Goal: Task Accomplishment & Management: Use online tool/utility

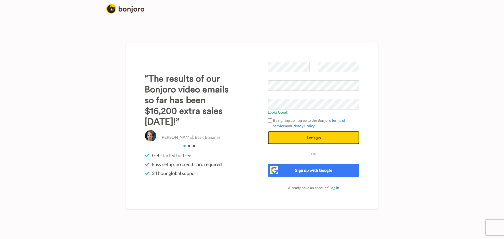
click at [309, 139] on span "Let's go" at bounding box center [313, 137] width 14 height 5
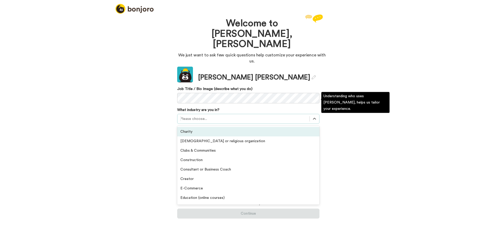
click at [208, 116] on div at bounding box center [243, 119] width 127 height 6
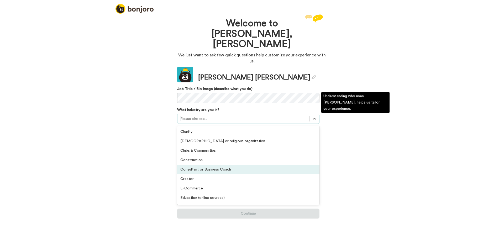
click at [221, 165] on div "Consultant or Business Coach" at bounding box center [248, 169] width 142 height 9
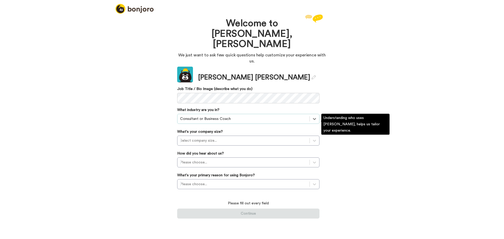
click at [227, 137] on div at bounding box center [243, 140] width 127 height 6
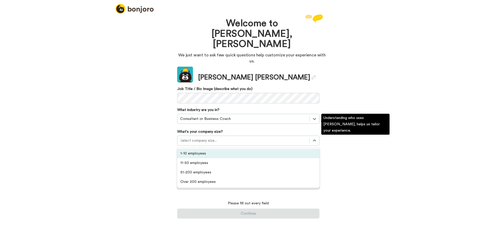
click at [222, 149] on div "1-10 employees" at bounding box center [248, 153] width 142 height 9
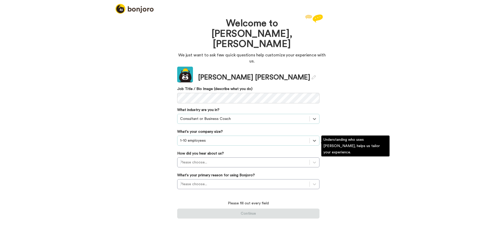
click at [222, 159] on div at bounding box center [243, 162] width 127 height 6
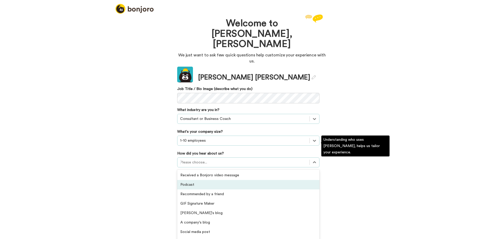
scroll to position [26, 0]
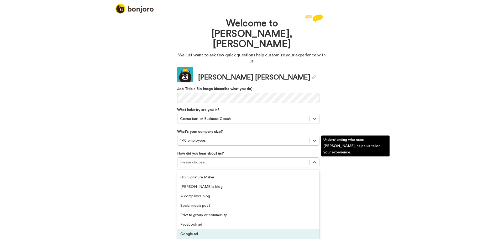
click at [221, 229] on div "Google ad" at bounding box center [248, 233] width 142 height 9
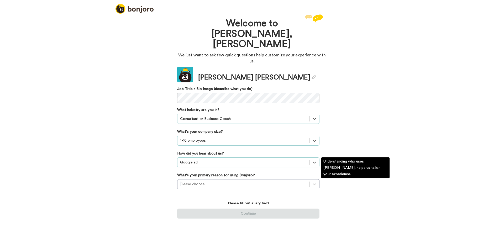
click at [220, 181] on div at bounding box center [243, 184] width 127 height 6
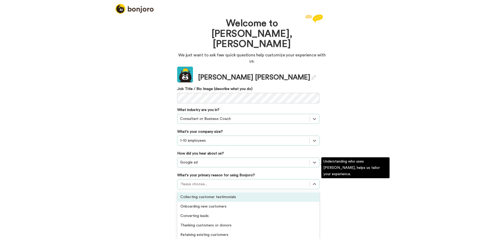
click at [252, 192] on div "Collecting customer testimonials" at bounding box center [248, 196] width 142 height 9
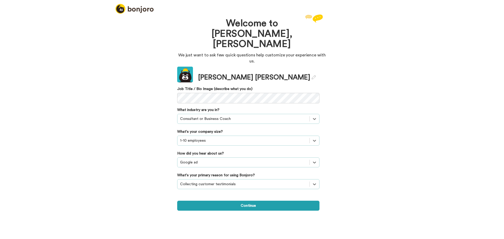
click at [250, 201] on button "Continue" at bounding box center [248, 206] width 142 height 10
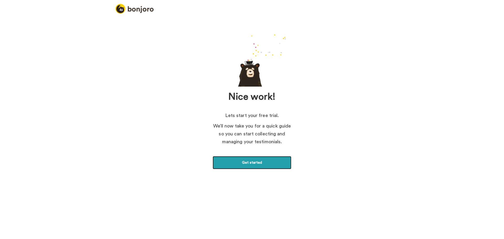
click at [263, 160] on link "Get started" at bounding box center [252, 162] width 79 height 13
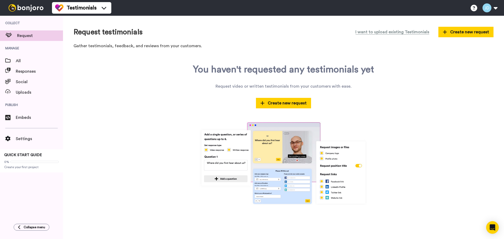
click at [280, 103] on span "Create new request" at bounding box center [283, 103] width 46 height 6
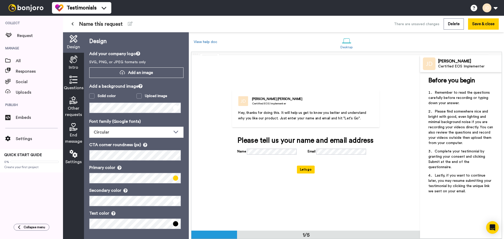
click at [110, 95] on div "Solid color" at bounding box center [107, 95] width 18 height 5
click at [93, 96] on span at bounding box center [91, 95] width 5 height 5
click at [107, 94] on div "Solid color" at bounding box center [107, 95] width 18 height 5
click at [123, 74] on icon at bounding box center [122, 73] width 5 height 6
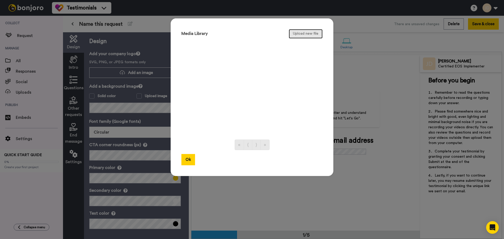
click at [307, 31] on button "Upload new file" at bounding box center [306, 33] width 34 height 9
click at [293, 34] on button "Upload new file" at bounding box center [306, 33] width 34 height 9
click at [187, 160] on button "Ok" at bounding box center [188, 159] width 14 height 11
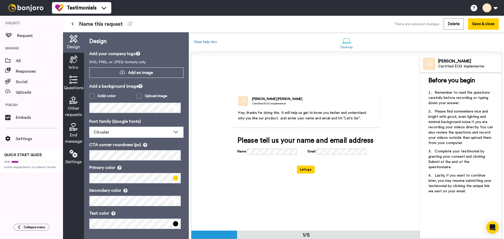
click at [256, 115] on p "Hey, thanks for doing this. It will help us get to know you better and understa…" at bounding box center [305, 115] width 135 height 11
click at [280, 112] on span "Hey, thanks for doing this. It will help us get to know you better and understa…" at bounding box center [302, 115] width 129 height 9
drag, startPoint x: 274, startPoint y: 113, endPoint x: 311, endPoint y: 113, distance: 37.3
click at [311, 113] on span "Hey, thanks for doing this. It will help us get to know you better and understa…" at bounding box center [302, 115] width 129 height 9
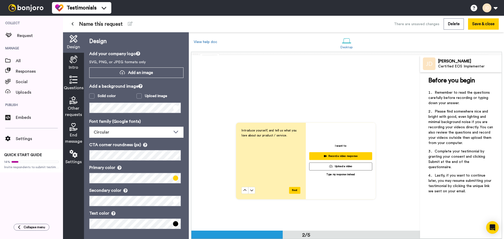
scroll to position [184, 0]
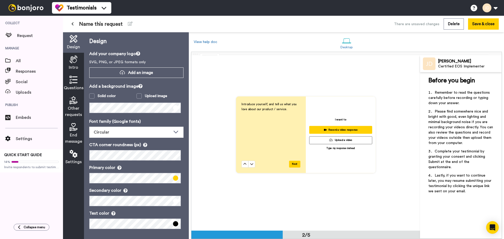
click at [102, 96] on div "Solid color" at bounding box center [107, 95] width 18 height 5
click at [93, 96] on span at bounding box center [91, 95] width 5 height 5
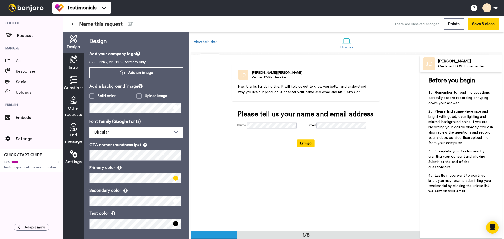
scroll to position [0, 0]
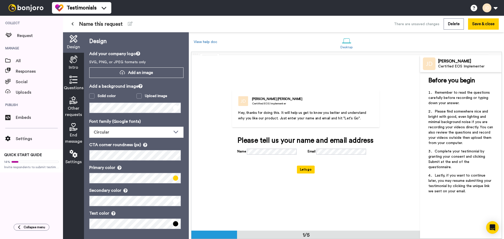
click at [438, 101] on span "Remember to read the questions carefully before recording or typing down your a…" at bounding box center [459, 98] width 62 height 14
click at [73, 63] on icon at bounding box center [74, 59] width 8 height 8
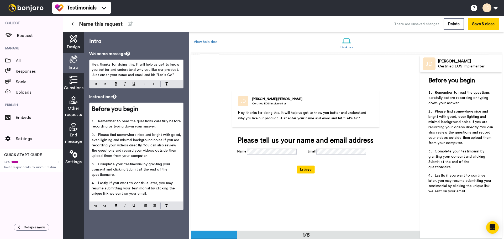
click at [71, 41] on icon at bounding box center [74, 39] width 8 height 8
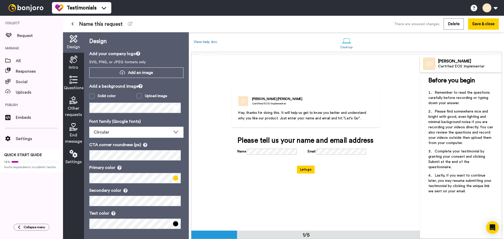
click at [173, 178] on span at bounding box center [175, 178] width 5 height 5
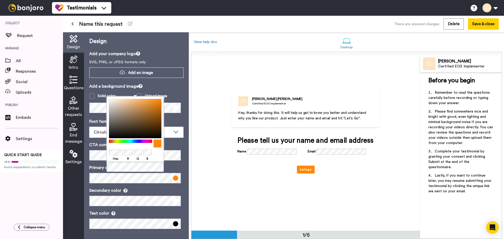
click at [113, 142] on div at bounding box center [130, 141] width 45 height 3
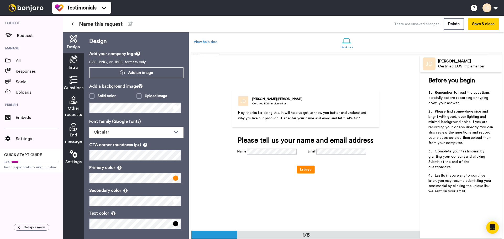
click at [178, 141] on div "Font family (Google fonts) Circular Abhaya Libre Alegreya Aleo Arapey Asap Cond…" at bounding box center [136, 173] width 94 height 111
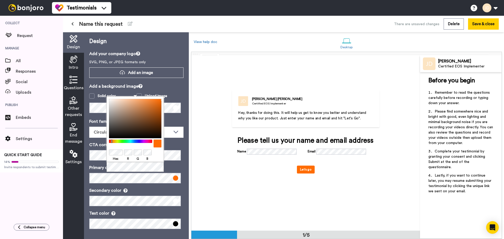
click at [112, 141] on div at bounding box center [130, 141] width 45 height 3
click at [172, 165] on p "Primary color" at bounding box center [136, 168] width 94 height 6
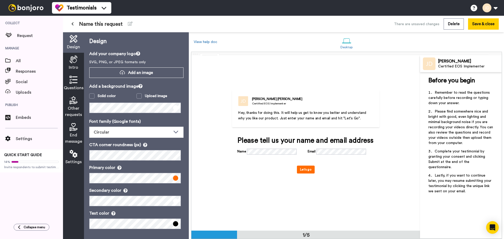
click at [94, 95] on span at bounding box center [91, 95] width 5 height 5
click at [90, 97] on span at bounding box center [91, 95] width 5 height 5
click at [98, 96] on div "Solid color" at bounding box center [107, 95] width 18 height 5
click at [128, 74] on span "Add an image" at bounding box center [140, 73] width 25 height 6
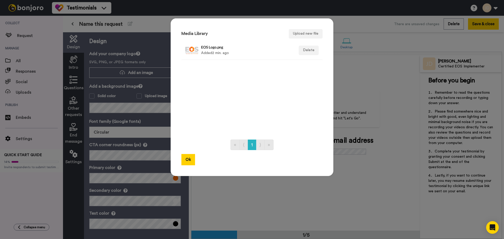
click at [208, 48] on h4 "EOS Logo.png" at bounding box center [246, 47] width 91 height 4
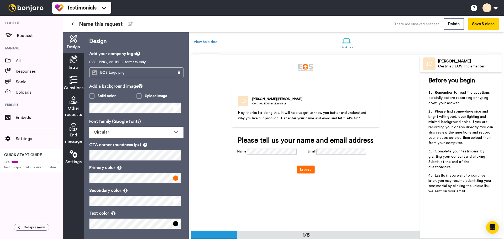
click at [177, 72] on icon at bounding box center [178, 73] width 3 height 4
click at [142, 72] on span "Add an image" at bounding box center [140, 73] width 25 height 6
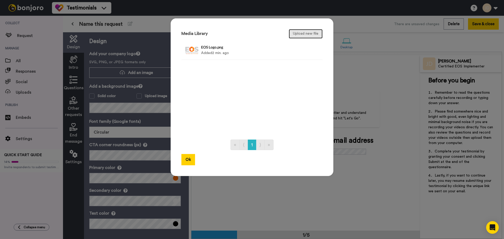
click at [294, 34] on button "Upload new file" at bounding box center [306, 33] width 34 height 9
click at [220, 49] on h4 "EOS Logo_Reg_2.0.png" at bounding box center [246, 47] width 91 height 4
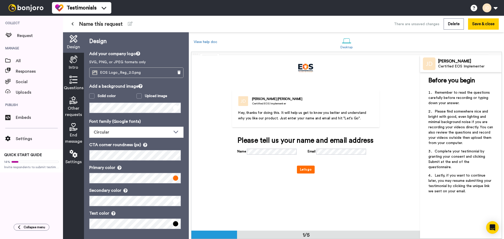
click at [301, 65] on img at bounding box center [305, 68] width 15 height 8
click at [114, 130] on div "Circular" at bounding box center [132, 132] width 77 height 6
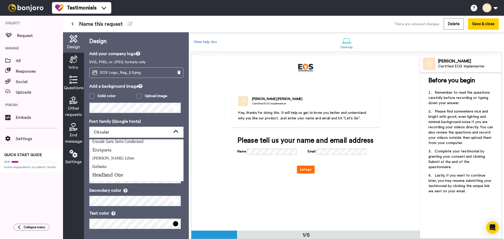
scroll to position [131, 0]
click at [119, 169] on li "Montserrat" at bounding box center [136, 172] width 94 height 8
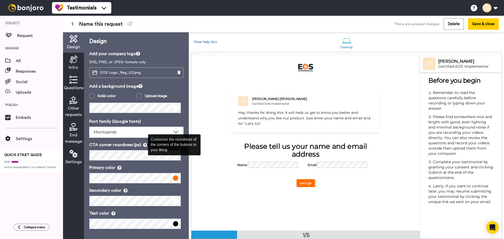
scroll to position [1, 0]
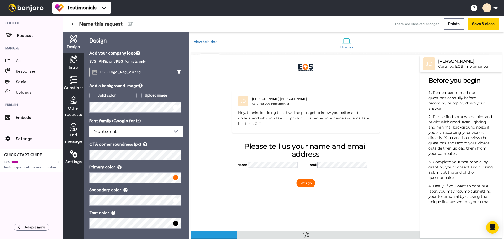
click at [174, 140] on div "Font family (Google fonts) Montserrat Abhaya Libre Alegreya Aleo Arapey Asap Co…" at bounding box center [136, 173] width 94 height 111
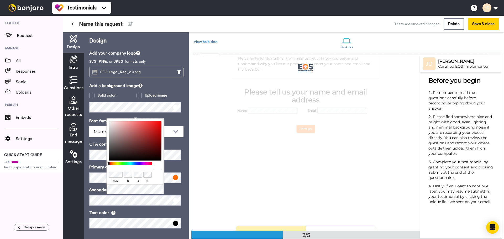
scroll to position [26, 0]
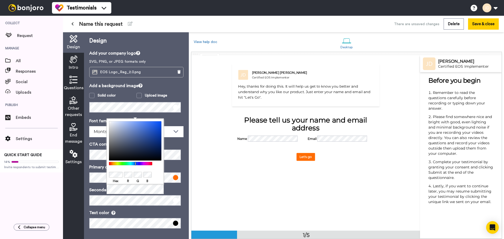
drag, startPoint x: 108, startPoint y: 163, endPoint x: 135, endPoint y: 164, distance: 27.0
click at [135, 164] on div at bounding box center [130, 163] width 45 height 3
click at [88, 165] on div "Design Add your company logo SVG, PNG, or JPEG formats only EOS Logo_Reg_2.0.pn…" at bounding box center [136, 135] width 105 height 207
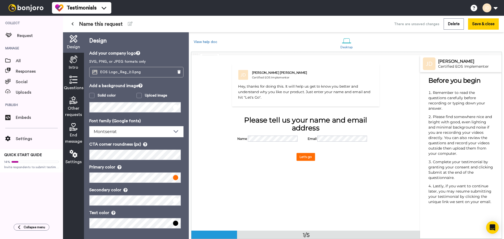
scroll to position [0, 0]
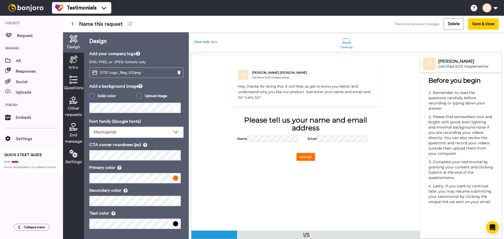
click at [137, 96] on span at bounding box center [138, 95] width 5 height 5
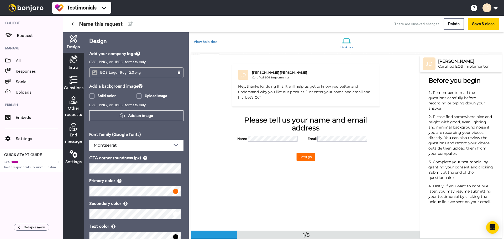
click at [131, 114] on span "Add an image" at bounding box center [140, 116] width 25 height 6
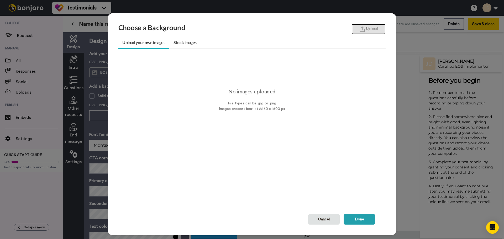
click at [369, 28] on button "Upload" at bounding box center [368, 29] width 34 height 10
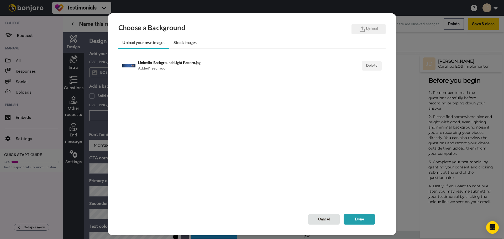
click at [193, 64] on h4 "LinkedIn-BackgroundsLight Pattern.jpg" at bounding box center [226, 63] width 176 height 4
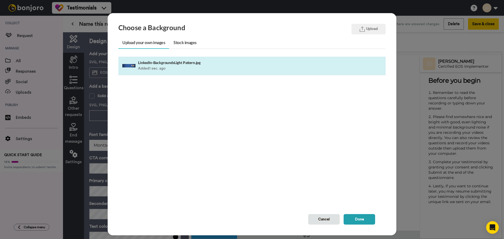
click at [353, 223] on button "Done" at bounding box center [358, 219] width 31 height 10
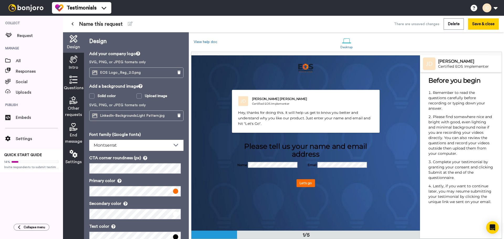
click at [75, 62] on icon at bounding box center [74, 59] width 8 height 8
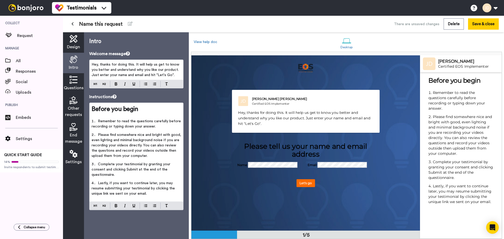
click at [176, 75] on p "Hey, thanks for doing this. It will help us get to know you better and understa…" at bounding box center [136, 70] width 89 height 16
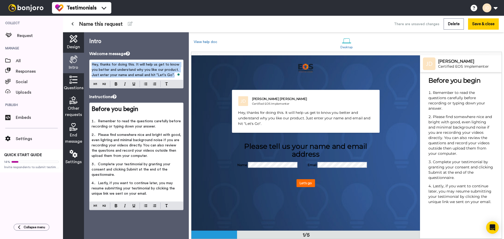
drag, startPoint x: 176, startPoint y: 75, endPoint x: 88, endPoint y: 63, distance: 87.9
click at [88, 63] on div "Intro Welcome message Hey, thanks for doing this. It will help us get to know y…" at bounding box center [136, 135] width 105 height 207
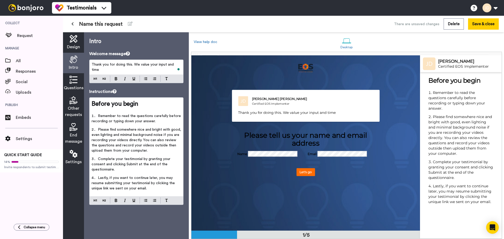
click at [109, 62] on p "Thank you for doing this. We value your input and time" at bounding box center [136, 67] width 89 height 10
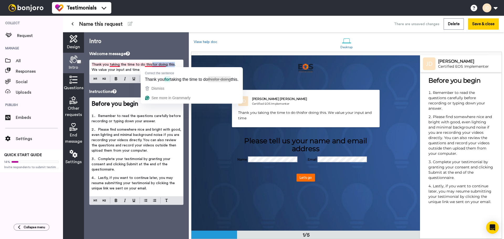
drag, startPoint x: 172, startPoint y: 65, endPoint x: 151, endPoint y: 65, distance: 21.3
click at [151, 65] on span "Thank you taking the time to do thisfor doing this. We value your input and time" at bounding box center [134, 67] width 85 height 9
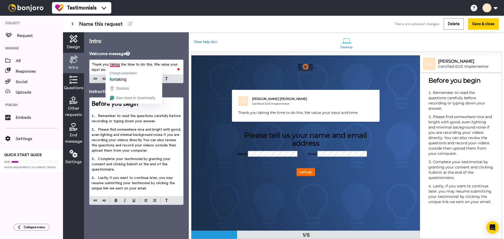
click at [110, 64] on span "Thank you taking the time to do this. We value your input and time" at bounding box center [135, 67] width 87 height 9
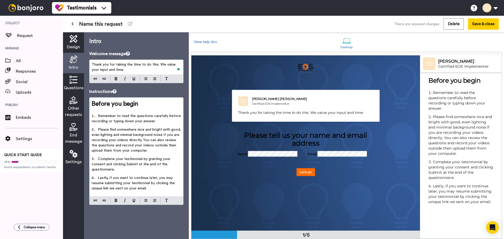
click at [324, 136] on div "Please tell us your name and email address" at bounding box center [305, 139] width 137 height 16
click at [124, 69] on p "Thank you for taking the time to do this. We value your input and time" at bounding box center [136, 67] width 89 height 10
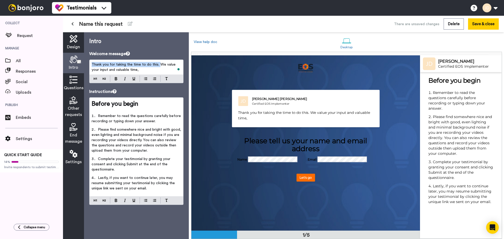
drag, startPoint x: 158, startPoint y: 64, endPoint x: 91, endPoint y: 62, distance: 66.9
click at [91, 62] on div "Thank you for taking the time to do this. We value your input and valuable time," at bounding box center [136, 67] width 94 height 15
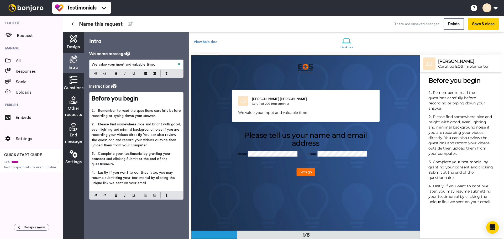
click at [158, 65] on p "We value your input and valuable time," at bounding box center [136, 64] width 89 height 5
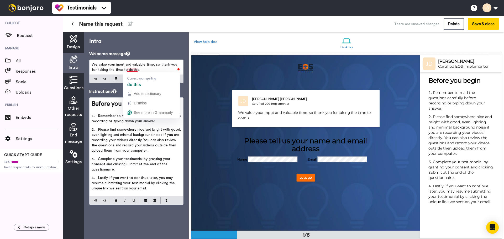
click at [131, 69] on span "We value your input and valuable time, so thank you for taking the time to doth…" at bounding box center [135, 67] width 87 height 9
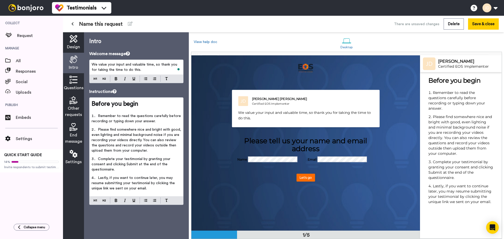
click at [146, 70] on p "We value your input and valuable time, so thank you for taking the time to do t…" at bounding box center [136, 67] width 89 height 10
click at [140, 70] on p "We value your input and valuable time, so thank you for taking the time to do t…" at bounding box center [136, 67] width 89 height 10
drag, startPoint x: 142, startPoint y: 70, endPoint x: 91, endPoint y: 63, distance: 51.6
click at [91, 63] on div "We value your input and valuable time, so thank you for taking the time to do t…" at bounding box center [136, 67] width 94 height 15
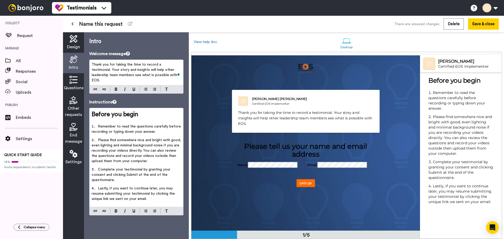
click at [78, 78] on div "Questions" at bounding box center [73, 83] width 21 height 20
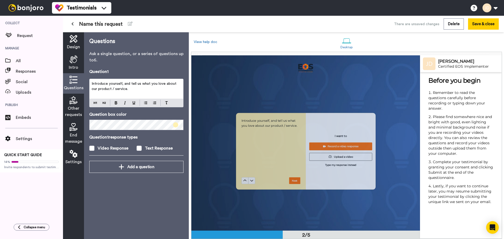
scroll to position [176, 0]
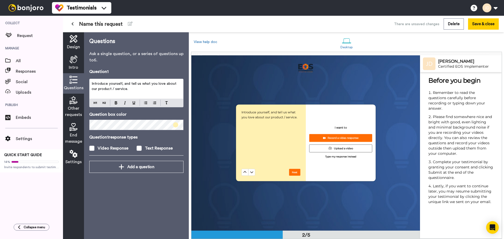
click at [138, 89] on p "Introduce yourself, and tell us what you love about our product / service." at bounding box center [136, 86] width 89 height 10
click at [126, 89] on p "Introduce yourself, and tell us what you love about our product / service." at bounding box center [136, 86] width 89 height 10
drag, startPoint x: 125, startPoint y: 89, endPoint x: 123, endPoint y: 84, distance: 5.3
click at [123, 84] on p "Introduce yourself, and tell us what you love about our product / service." at bounding box center [136, 86] width 89 height 10
click at [179, 84] on p "Introduce yourself, your name, position and business" at bounding box center [136, 83] width 89 height 5
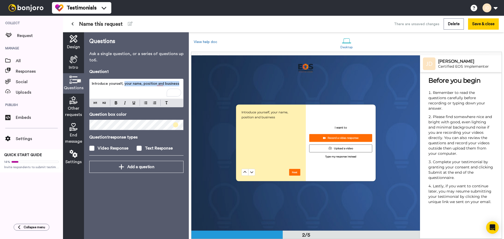
drag, startPoint x: 178, startPoint y: 83, endPoint x: 124, endPoint y: 84, distance: 53.8
click at [124, 84] on span "Introduce yourself, your name, position and business" at bounding box center [136, 84] width 88 height 4
click at [137, 86] on p "Introduce yourself," at bounding box center [136, 83] width 89 height 5
click at [176, 124] on span at bounding box center [175, 124] width 5 height 5
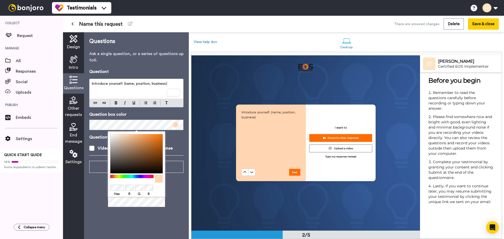
click at [113, 176] on div at bounding box center [131, 176] width 45 height 3
click at [178, 140] on p "Question 1 response types" at bounding box center [136, 137] width 94 height 6
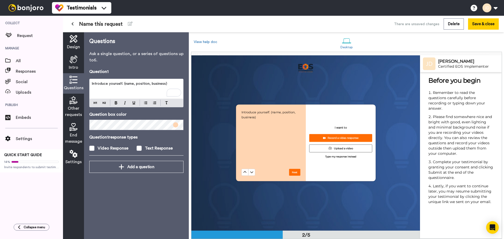
click at [110, 147] on div "Video Response" at bounding box center [113, 148] width 31 height 6
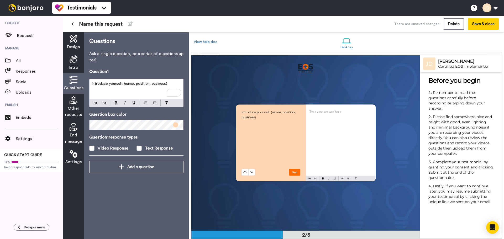
click at [109, 147] on div "Video Response" at bounding box center [113, 148] width 31 height 6
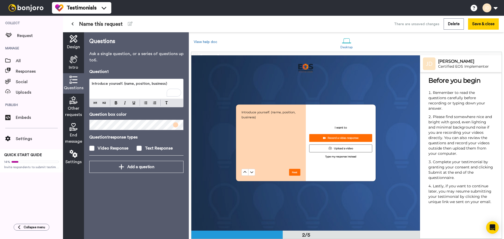
click at [159, 149] on div "Text Response" at bounding box center [159, 148] width 28 height 6
click at [153, 149] on div "Text Response" at bounding box center [159, 148] width 28 height 6
click at [72, 104] on icon at bounding box center [74, 100] width 8 height 8
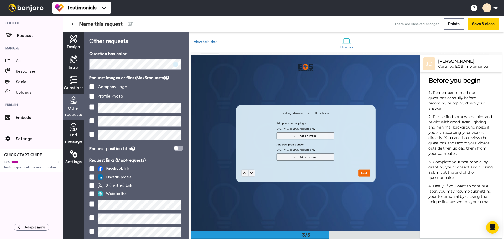
scroll to position [351, 0]
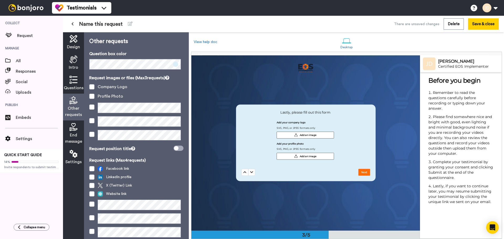
click at [72, 81] on icon at bounding box center [74, 80] width 8 height 8
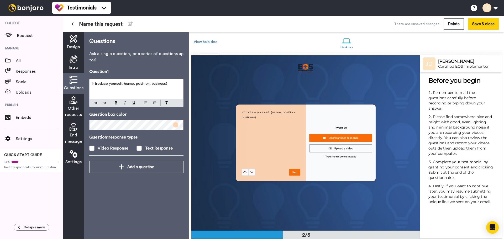
scroll to position [176, 0]
click at [146, 169] on div "Add a question" at bounding box center [136, 167] width 86 height 6
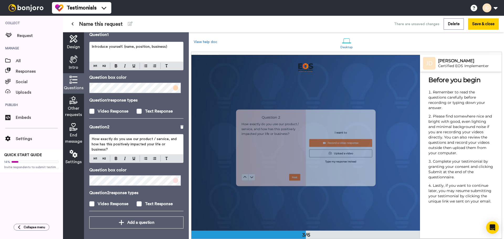
scroll to position [351, 0]
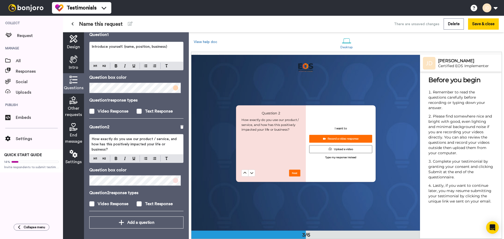
click at [130, 149] on p "How exactly do you use our product / service, and how has this positively impac…" at bounding box center [136, 144] width 89 height 16
drag, startPoint x: 116, startPoint y: 150, endPoint x: 92, endPoint y: 136, distance: 27.5
click at [92, 136] on p "How exactly do you use our product / service, and how has this positively impac…" at bounding box center [136, 144] width 89 height 16
click at [122, 147] on p "How exactly do you use our product / service, and how has this positively impac…" at bounding box center [136, 144] width 89 height 16
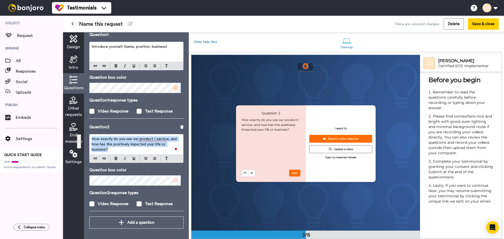
drag, startPoint x: 120, startPoint y: 149, endPoint x: 85, endPoint y: 139, distance: 36.5
click at [85, 139] on div "Design Intro Questions Other requests End message Settings Questions Ask a sing…" at bounding box center [283, 135] width 441 height 207
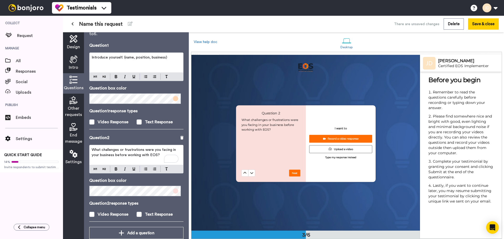
scroll to position [37, 0]
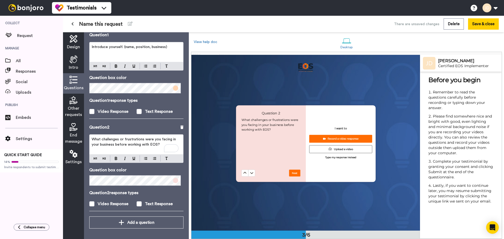
click at [136, 223] on div "Add a question" at bounding box center [136, 222] width 86 height 6
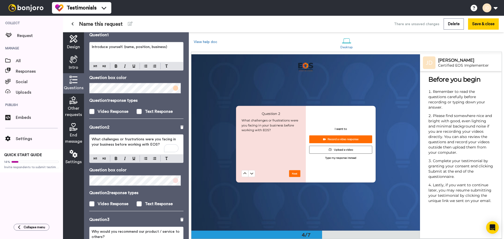
scroll to position [129, 0]
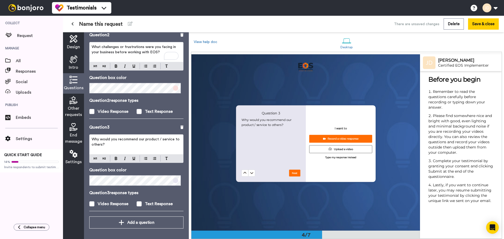
click at [115, 145] on p "Why would you recommend our product / service to others?" at bounding box center [136, 142] width 89 height 10
drag, startPoint x: 113, startPoint y: 145, endPoint x: 92, endPoint y: 135, distance: 24.1
click at [92, 135] on div "Why would you recommend our product / service to others?" at bounding box center [136, 145] width 94 height 20
click at [149, 144] on p "What has it been like working with me, and what have we accomplished together?" at bounding box center [136, 142] width 89 height 10
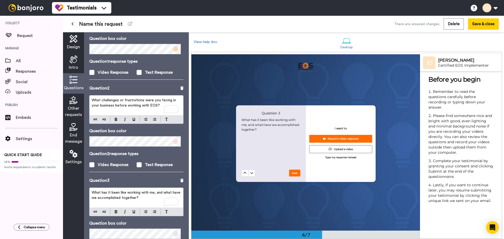
scroll to position [50, 0]
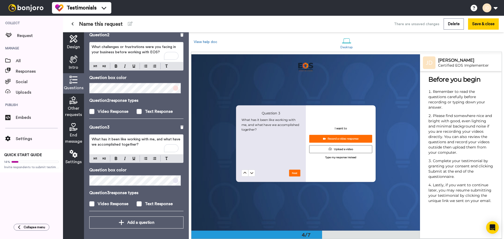
click at [76, 107] on span "Other requests" at bounding box center [73, 111] width 17 height 13
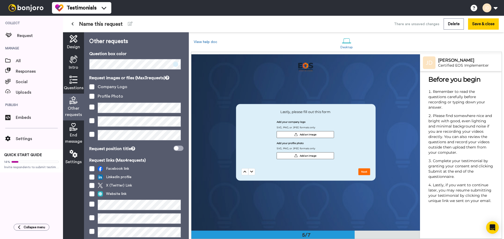
click at [92, 96] on span at bounding box center [91, 96] width 5 height 5
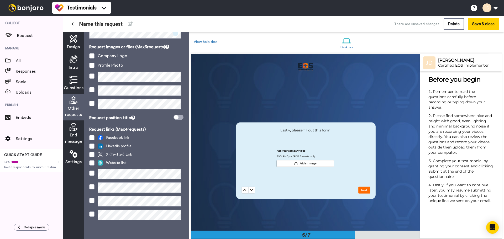
scroll to position [680, 0]
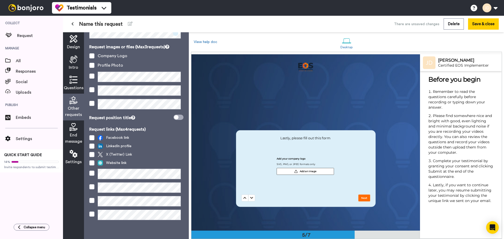
click at [74, 129] on icon at bounding box center [74, 127] width 8 height 8
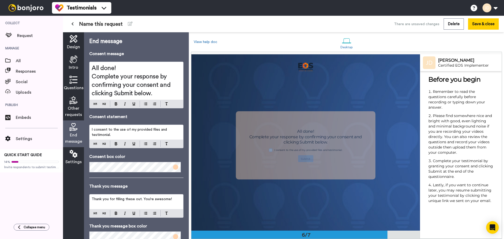
scroll to position [882, 0]
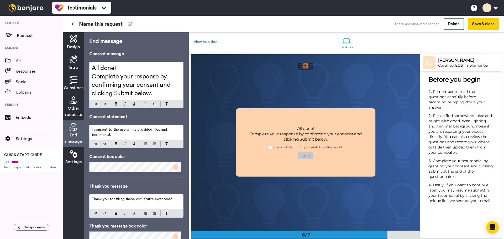
click at [120, 84] on span "Complete your response by confirming your consent and clicking Submit below." at bounding box center [132, 84] width 80 height 23
click at [121, 69] on h2 "All done!" at bounding box center [136, 68] width 89 height 8
click at [155, 94] on h2 "Complete your response by confirming your consent and clicking Submit below." at bounding box center [136, 84] width 89 height 25
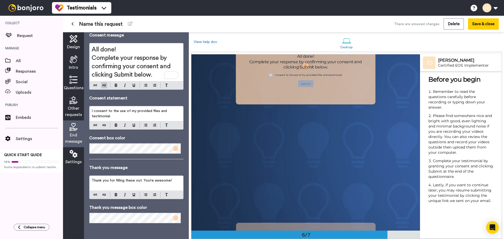
scroll to position [954, 0]
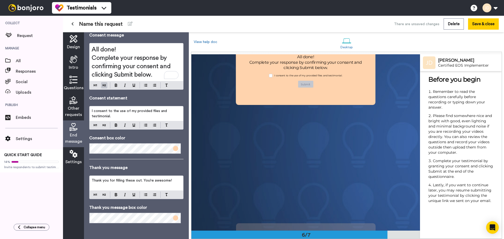
click at [159, 181] on span "Thank you for filling these out. You’re awesome!" at bounding box center [132, 181] width 80 height 4
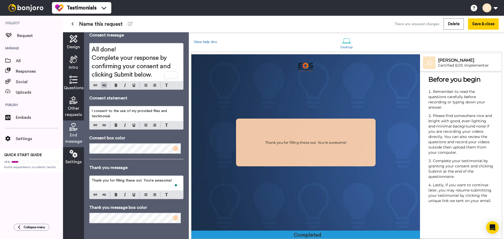
scroll to position [1059, 0]
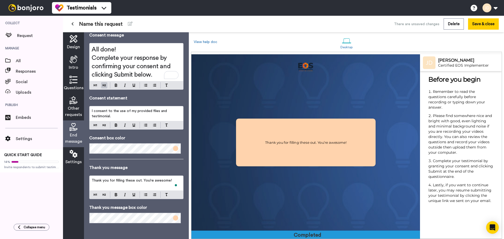
click at [170, 180] on span "Thank you for filling these out. You’re awesome!" at bounding box center [132, 181] width 80 height 4
drag, startPoint x: 170, startPoint y: 180, endPoint x: 142, endPoint y: 183, distance: 28.2
click at [142, 183] on p "Thank you for filling these out. You’re awesome!" at bounding box center [136, 180] width 89 height 5
click at [71, 44] on span "Design" at bounding box center [73, 47] width 13 height 6
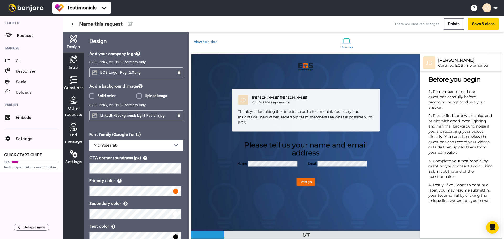
scroll to position [0, 0]
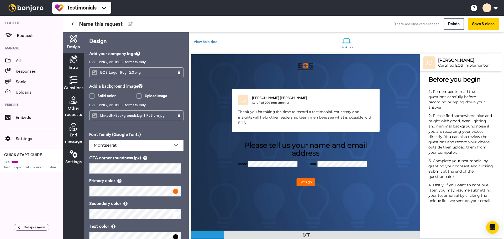
click at [71, 132] on div "End message" at bounding box center [73, 133] width 21 height 27
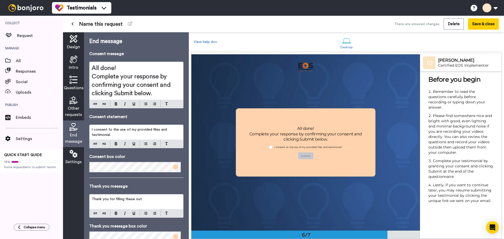
scroll to position [19, 0]
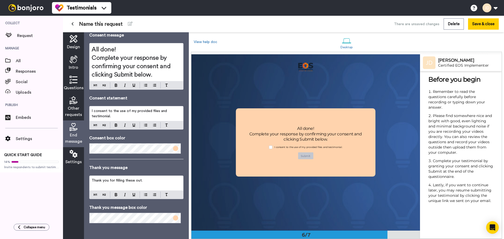
click at [142, 179] on span "Thank you for filling these out." at bounding box center [117, 181] width 51 height 4
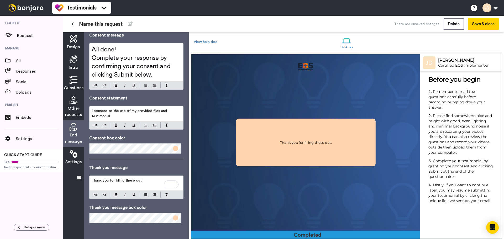
drag, startPoint x: 143, startPoint y: 180, endPoint x: 91, endPoint y: 181, distance: 52.5
click at [91, 181] on div "Thank you for filling these out." at bounding box center [136, 183] width 94 height 15
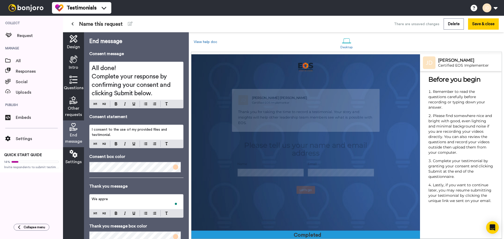
scroll to position [19, 0]
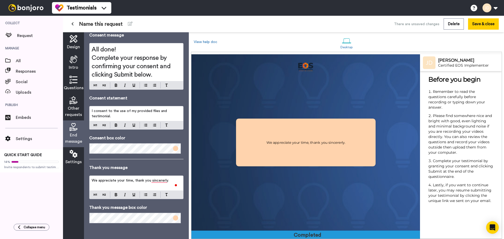
click at [73, 161] on span "Settings" at bounding box center [73, 162] width 16 height 6
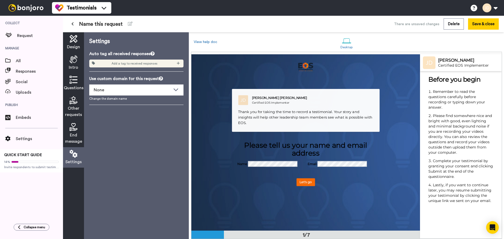
scroll to position [0, 0]
click at [146, 87] on div "None" at bounding box center [136, 90] width 94 height 10
click at [480, 23] on button "Save & close" at bounding box center [483, 23] width 31 height 11
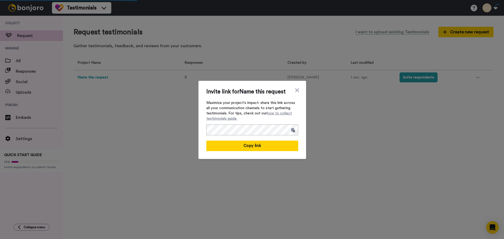
click at [291, 129] on span at bounding box center [293, 130] width 4 height 4
click at [295, 89] on icon at bounding box center [296, 90] width 5 height 6
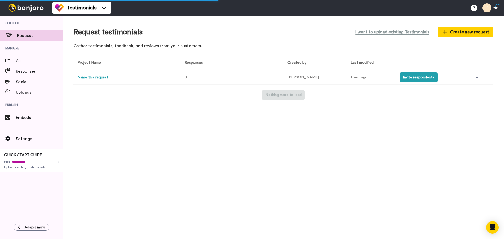
click at [103, 78] on button "Name this request" at bounding box center [92, 78] width 31 height 6
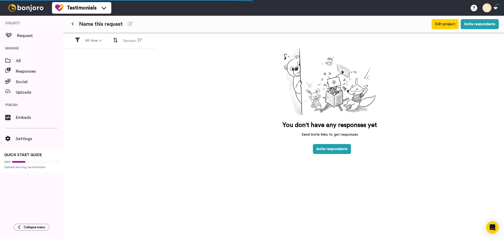
click at [131, 24] on icon at bounding box center [130, 24] width 5 height 4
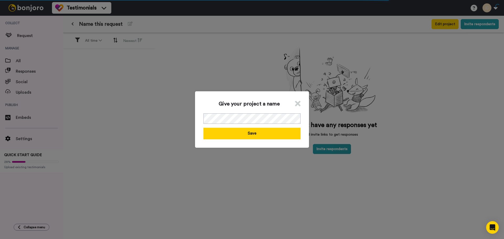
click at [252, 132] on button "Save" at bounding box center [251, 133] width 97 height 11
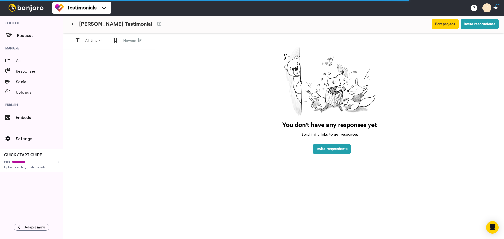
click at [73, 24] on icon at bounding box center [72, 24] width 2 height 4
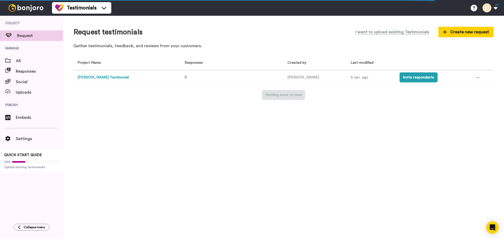
click at [476, 77] on icon at bounding box center [477, 77] width 3 height 1
click at [467, 96] on span "Invite link" at bounding box center [462, 97] width 15 height 4
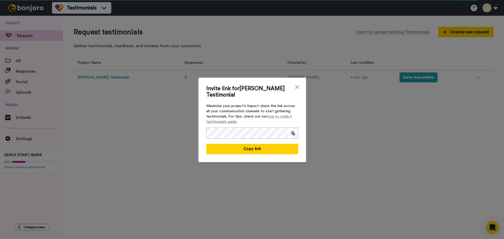
click at [291, 133] on span at bounding box center [293, 133] width 4 height 4
